Goal: Information Seeking & Learning: Check status

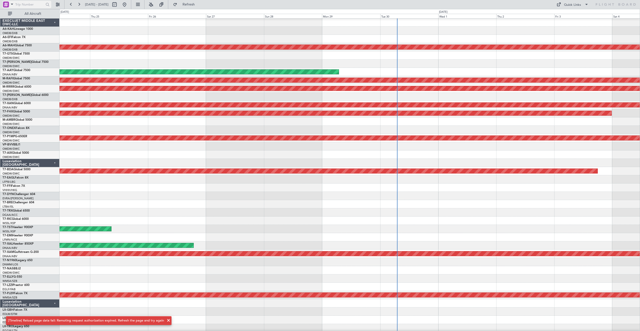
scroll to position [0, 0]
click at [13, 4] on span at bounding box center [12, 4] width 6 height 6
click at [19, 28] on div "A/C (Reg. or Type)" at bounding box center [35, 30] width 64 height 9
click at [21, 3] on input "text" at bounding box center [29, 5] width 29 height 8
type input "lzz"
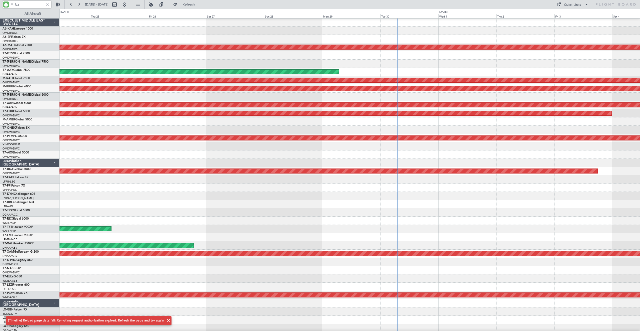
scroll to position [0, 0]
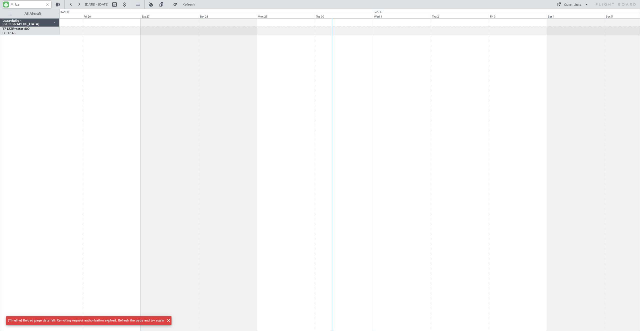
click at [127, 150] on div at bounding box center [350, 174] width 581 height 312
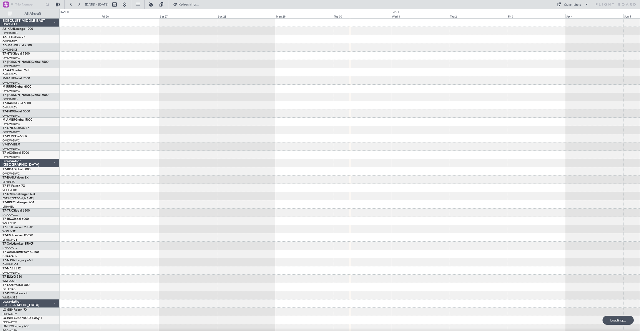
click at [13, 4] on span at bounding box center [12, 4] width 6 height 6
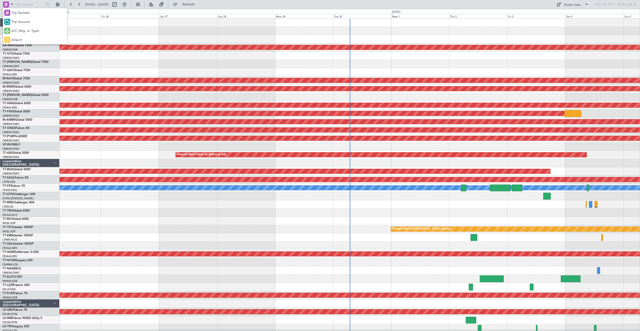
drag, startPoint x: 17, startPoint y: 28, endPoint x: 18, endPoint y: 21, distance: 6.4
click at [17, 28] on div "A/C (Reg. or Type)" at bounding box center [35, 30] width 64 height 9
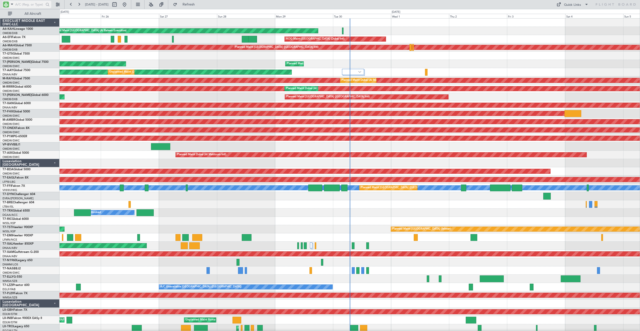
click at [25, 3] on input "text" at bounding box center [29, 5] width 29 height 8
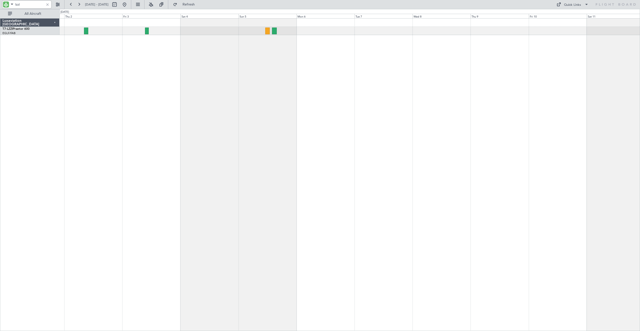
click at [81, 157] on div "A/C Unavailable London (Farnborough)" at bounding box center [350, 174] width 581 height 312
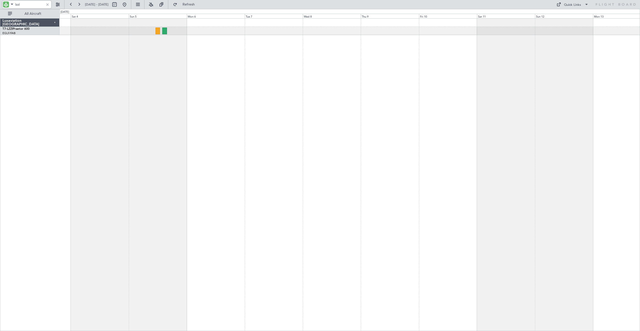
click at [130, 118] on div at bounding box center [350, 174] width 581 height 312
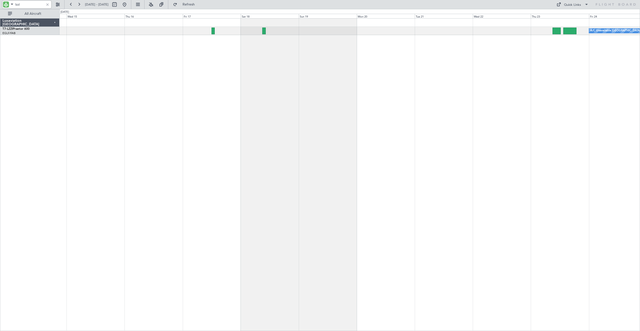
click at [131, 105] on div "A/C Unavailable London (Luton)" at bounding box center [350, 174] width 581 height 312
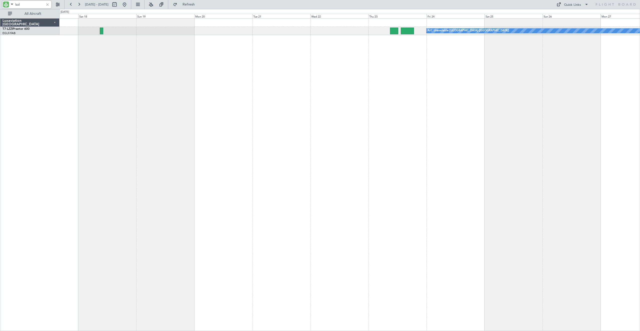
click at [243, 95] on div "A/C Unavailable London (Luton)" at bounding box center [350, 174] width 581 height 312
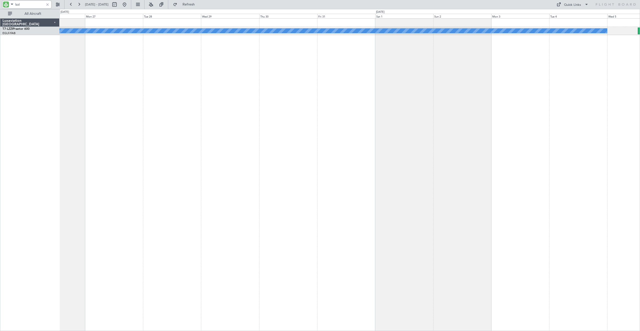
click at [82, 111] on div "A/C Unavailable London (Luton)" at bounding box center [350, 174] width 581 height 312
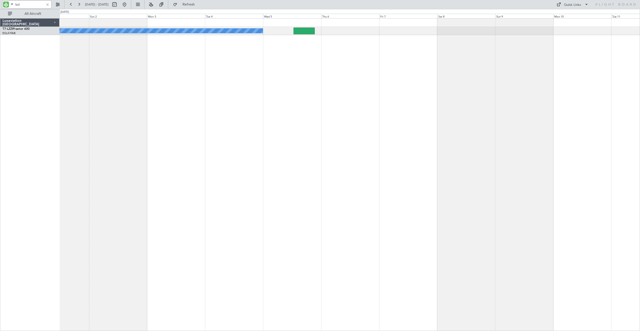
click at [130, 95] on div "A/C Unavailable London (Luton)" at bounding box center [350, 174] width 581 height 312
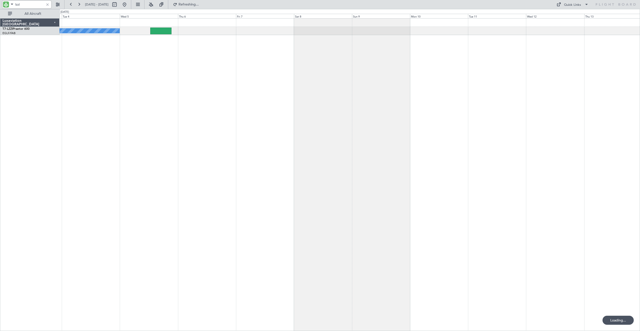
click at [231, 87] on div "A/C Unavailable London (Luton)" at bounding box center [350, 174] width 581 height 312
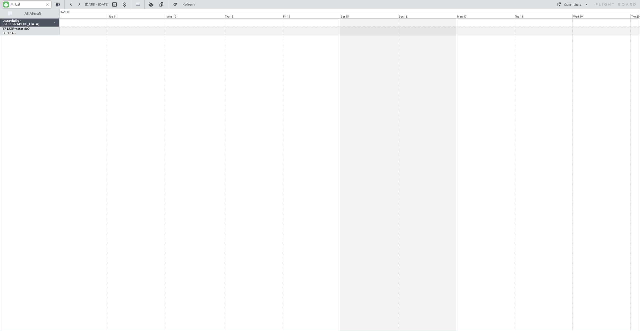
click at [188, 88] on div at bounding box center [350, 174] width 581 height 312
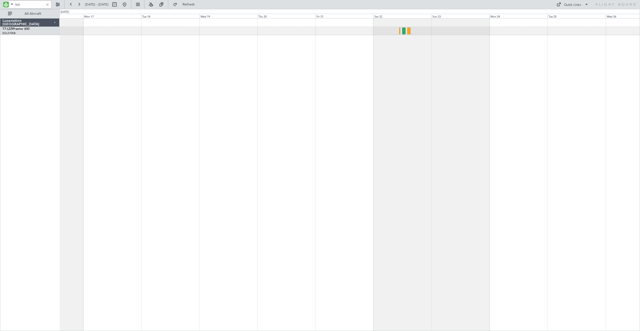
click at [0, 91] on div "Luxaviation San Marino T7-LZZI Praetor 600 EGLF/FAB London (Farnborough) 0 0 Su…" at bounding box center [320, 170] width 640 height 322
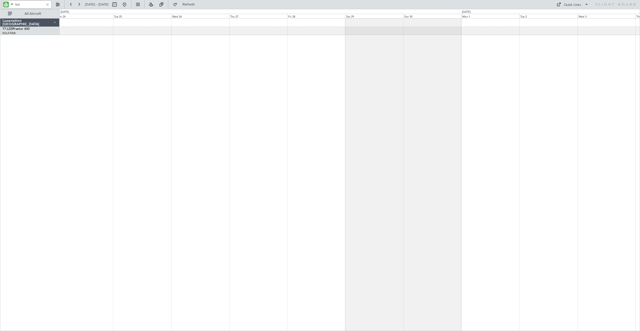
click at [83, 100] on div at bounding box center [350, 174] width 581 height 312
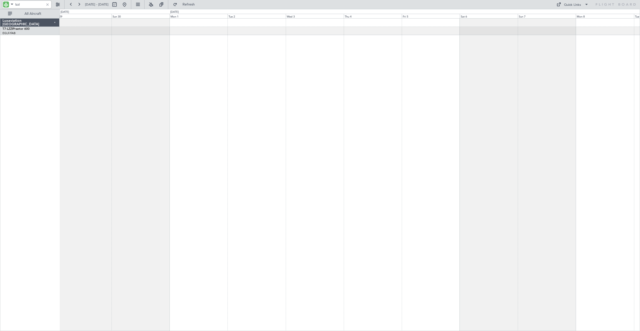
click at [142, 87] on div at bounding box center [350, 174] width 581 height 312
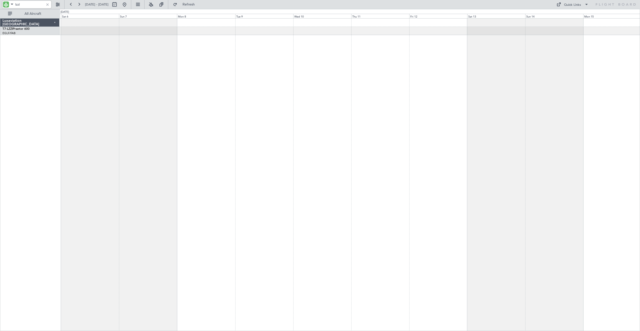
click at [131, 104] on div at bounding box center [350, 174] width 581 height 312
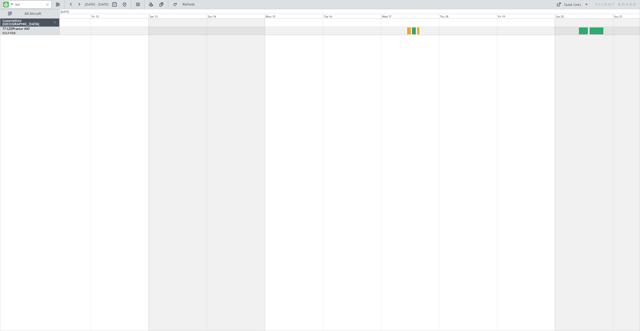
click at [113, 113] on div at bounding box center [350, 174] width 581 height 312
click at [98, 110] on div at bounding box center [350, 174] width 581 height 312
click at [108, 94] on div at bounding box center [350, 174] width 581 height 312
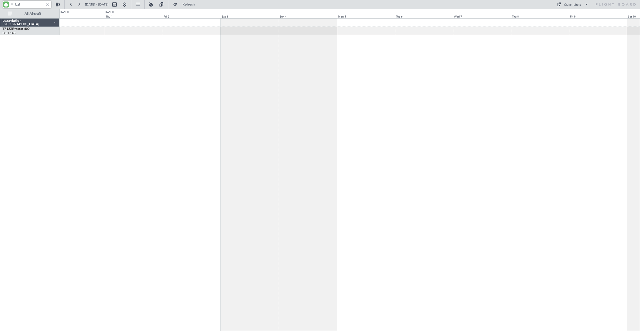
click at [90, 107] on div at bounding box center [350, 174] width 581 height 312
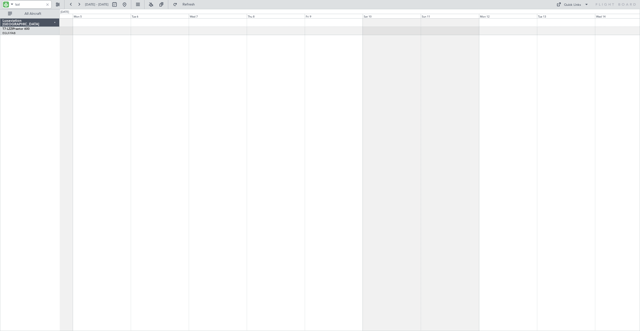
click at [105, 110] on div at bounding box center [350, 174] width 581 height 312
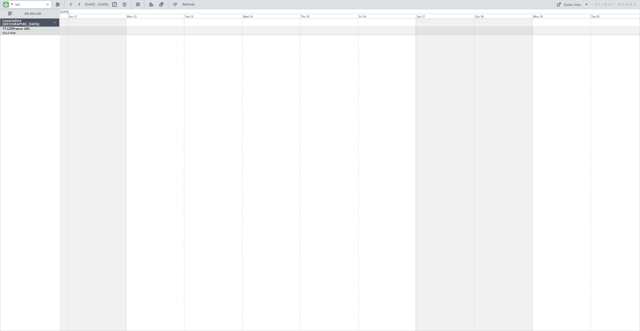
click at [47, 97] on div "Luxaviation San Marino T7-LZZI Praetor 600 EGLF/FAB London (Farnborough) 0 0 Sa…" at bounding box center [320, 170] width 640 height 322
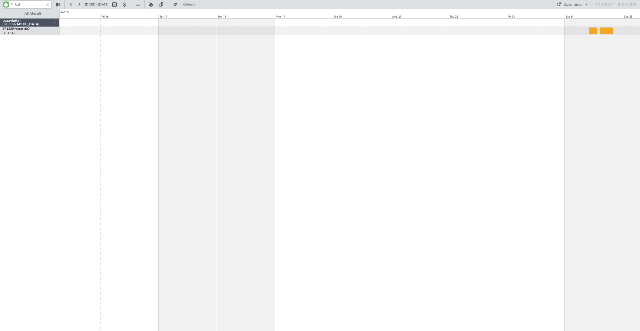
click at [89, 98] on div at bounding box center [350, 174] width 581 height 312
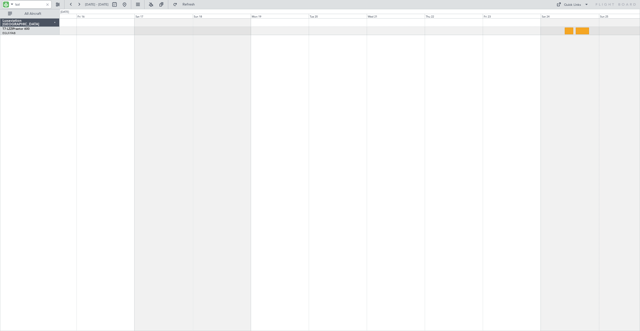
type input "lzzi"
